Goal: Navigation & Orientation: Find specific page/section

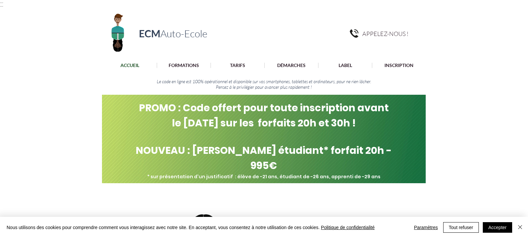
click at [135, 65] on p "ACCUEIL" at bounding box center [129, 65] width 25 height 5
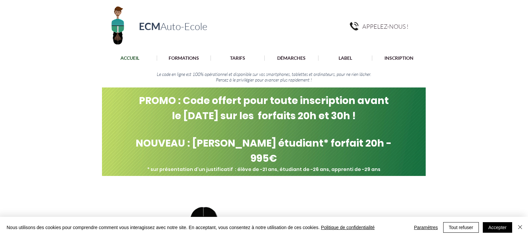
scroll to position [8, 0]
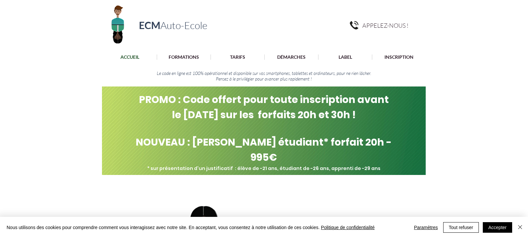
click at [440, 92] on div "main content" at bounding box center [264, 234] width 528 height 297
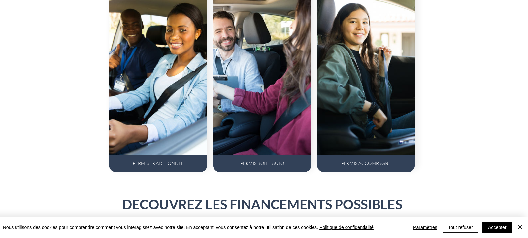
scroll to position [466, 0]
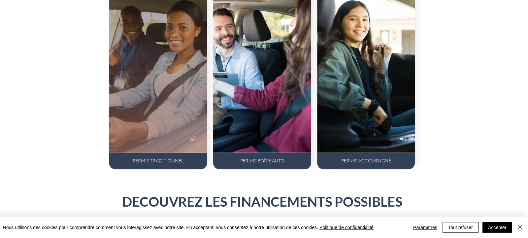
click at [137, 95] on div at bounding box center [160, 67] width 97 height 173
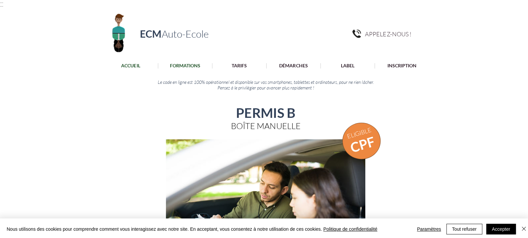
click at [132, 67] on p "ACCUEIL" at bounding box center [129, 65] width 25 height 5
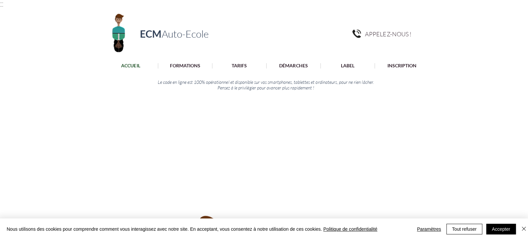
click at [133, 66] on p "ACCUEIL" at bounding box center [129, 65] width 25 height 5
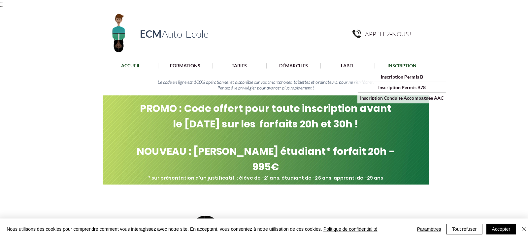
click at [388, 68] on p "INSCRIPTION" at bounding box center [399, 65] width 36 height 5
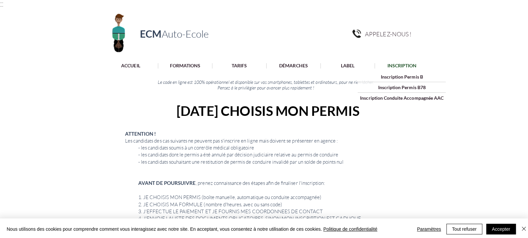
click at [461, 63] on div at bounding box center [264, 65] width 528 height 13
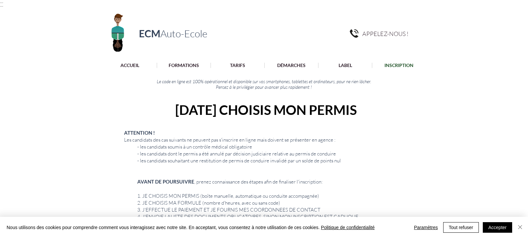
click at [520, 229] on img "Fermer" at bounding box center [520, 227] width 8 height 8
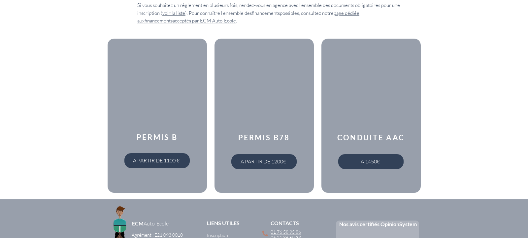
scroll to position [226, 0]
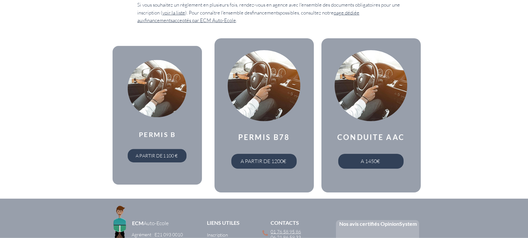
click at [159, 91] on img "main content" at bounding box center [156, 88] width 59 height 57
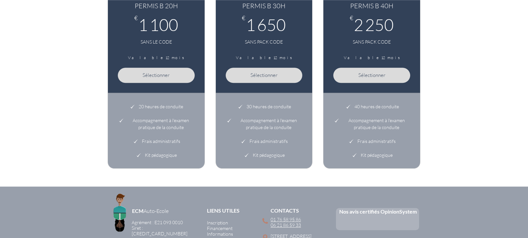
scroll to position [375, 0]
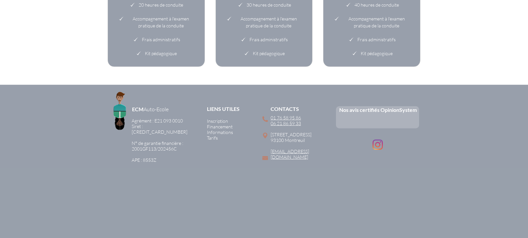
scroll to position [509, 0]
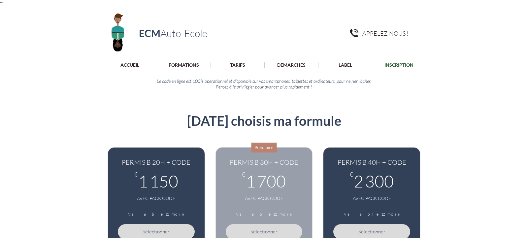
scroll to position [0, 0]
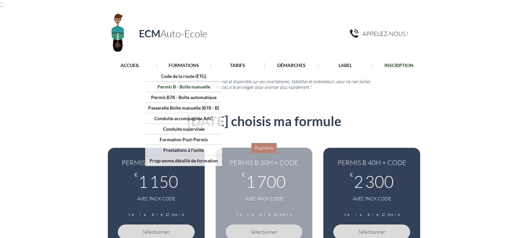
click at [194, 87] on p "Permis B - Boîte manuelle" at bounding box center [183, 87] width 57 height 10
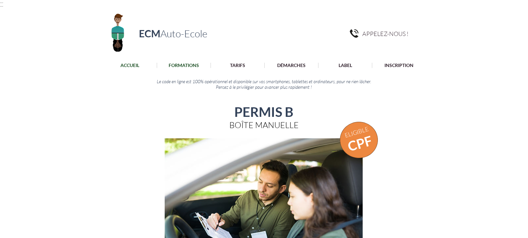
click at [127, 68] on p "ACCUEIL" at bounding box center [129, 65] width 25 height 5
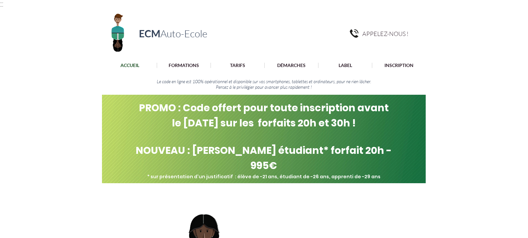
click at [131, 62] on div at bounding box center [264, 65] width 528 height 13
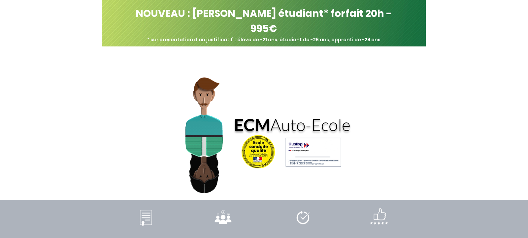
scroll to position [226, 0]
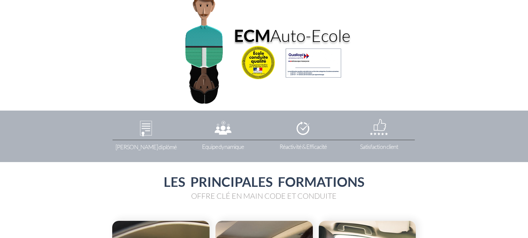
click at [151, 133] on img "main content" at bounding box center [146, 128] width 16 height 20
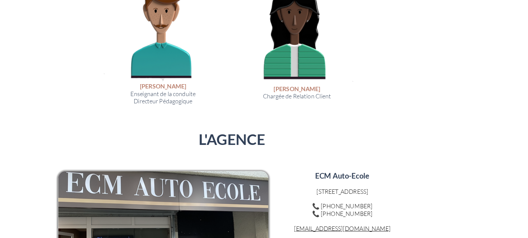
scroll to position [1275, 0]
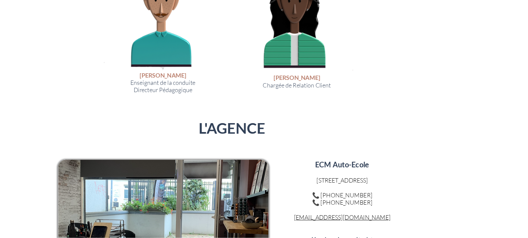
click at [482, 145] on div at bounding box center [264, 45] width 528 height 530
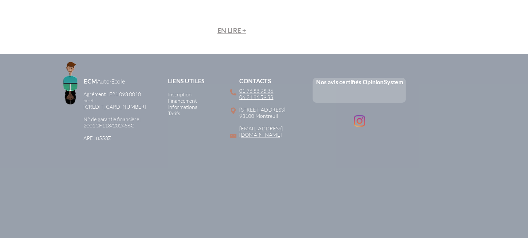
scroll to position [1690, 0]
